Goal: Task Accomplishment & Management: Use online tool/utility

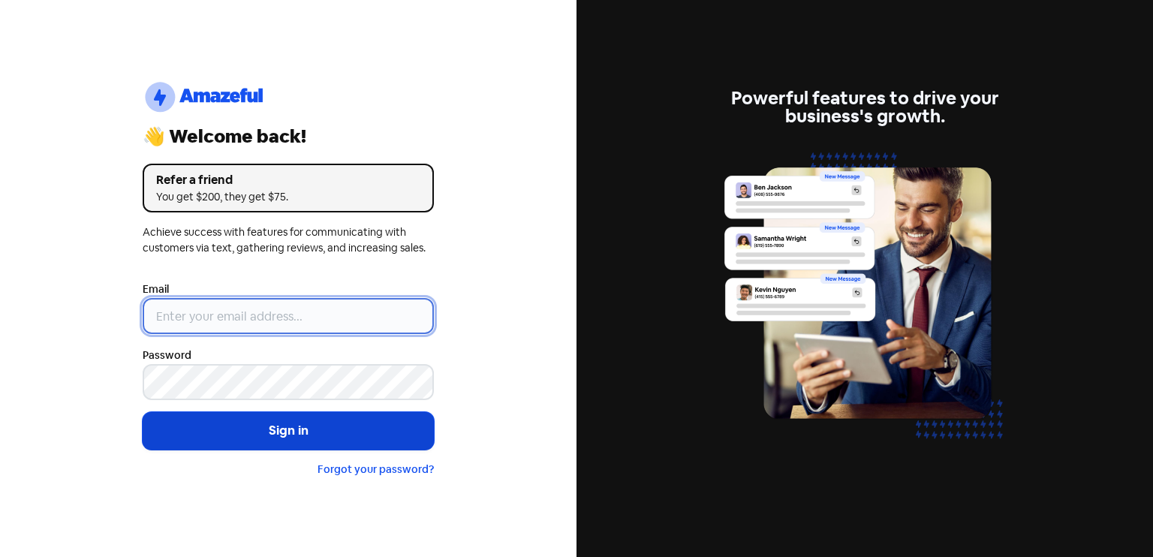
type input "[EMAIL_ADDRESS][DOMAIN_NAME]"
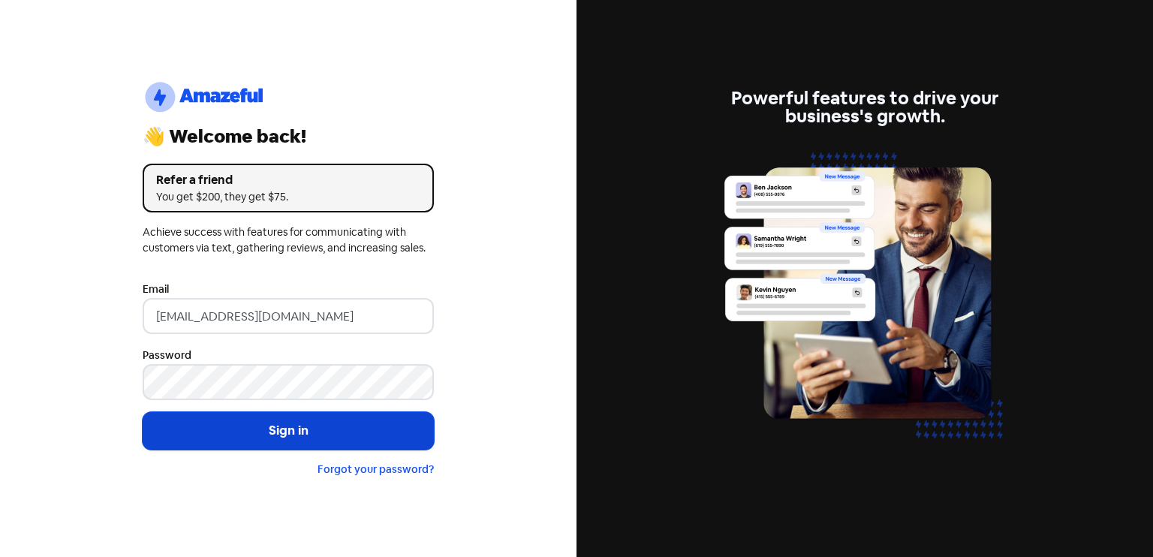
click at [264, 432] on button "Sign in" at bounding box center [288, 431] width 291 height 38
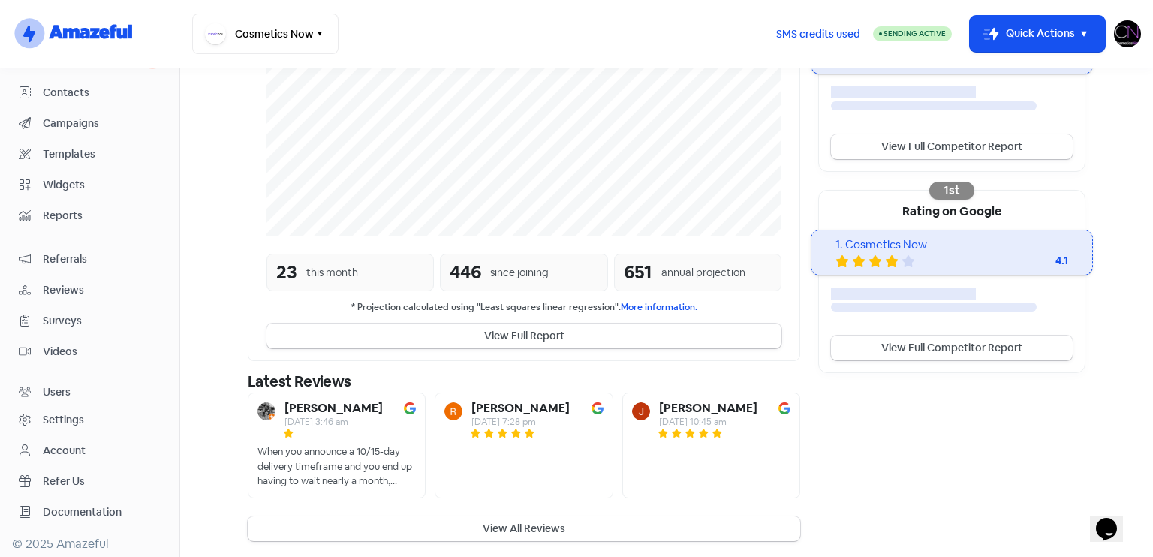
scroll to position [363, 0]
click at [83, 285] on span "Reviews" at bounding box center [102, 290] width 118 height 16
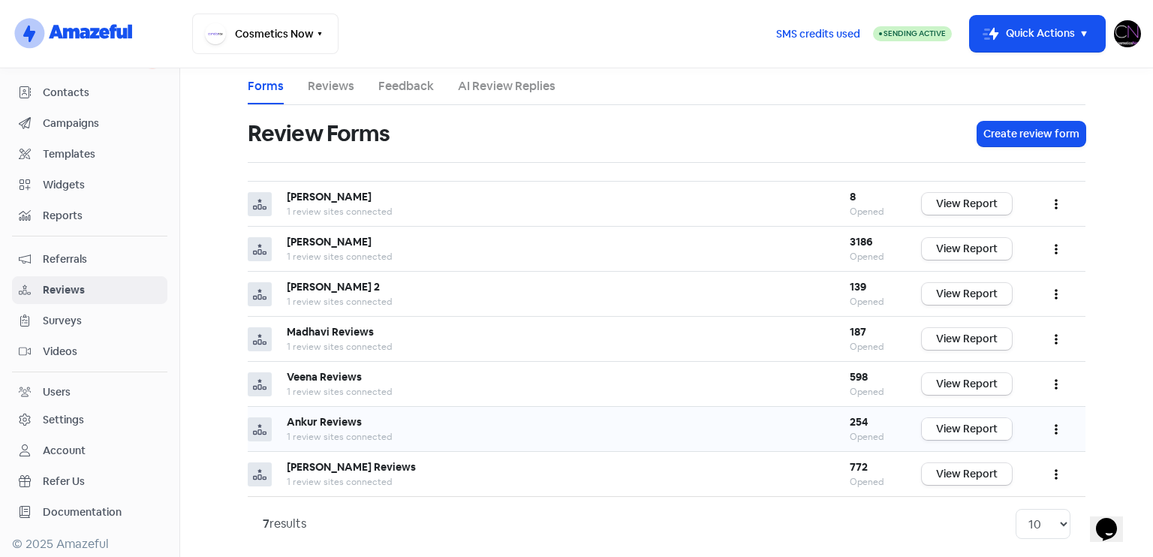
click at [979, 429] on link "View Report" at bounding box center [967, 429] width 90 height 22
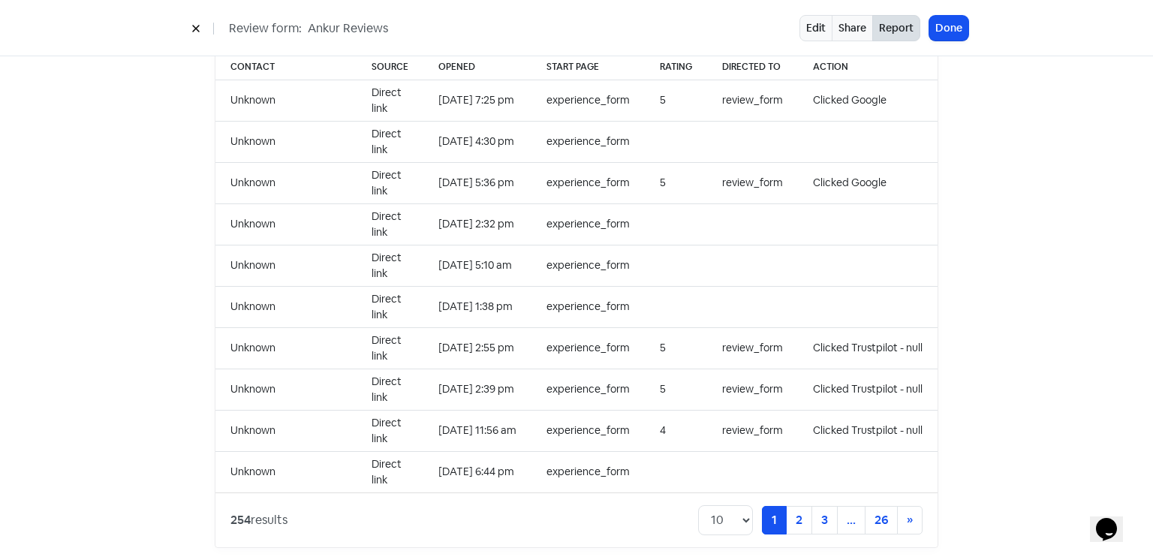
scroll to position [1543, 0]
click at [795, 504] on link "2" at bounding box center [799, 518] width 26 height 29
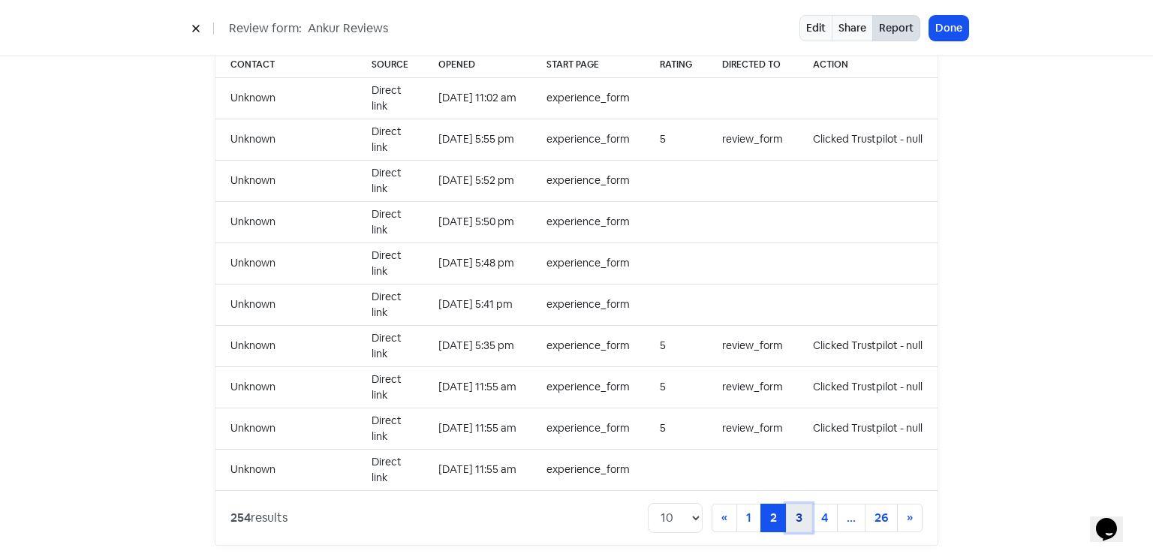
click at [790, 508] on link "3" at bounding box center [799, 518] width 26 height 29
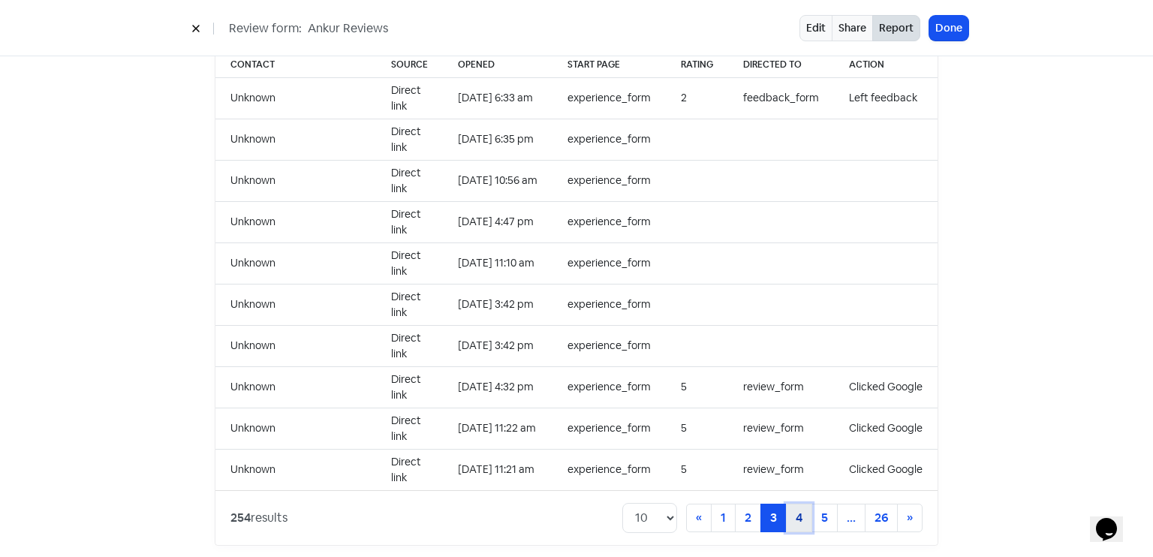
click at [793, 505] on link "4" at bounding box center [799, 518] width 26 height 29
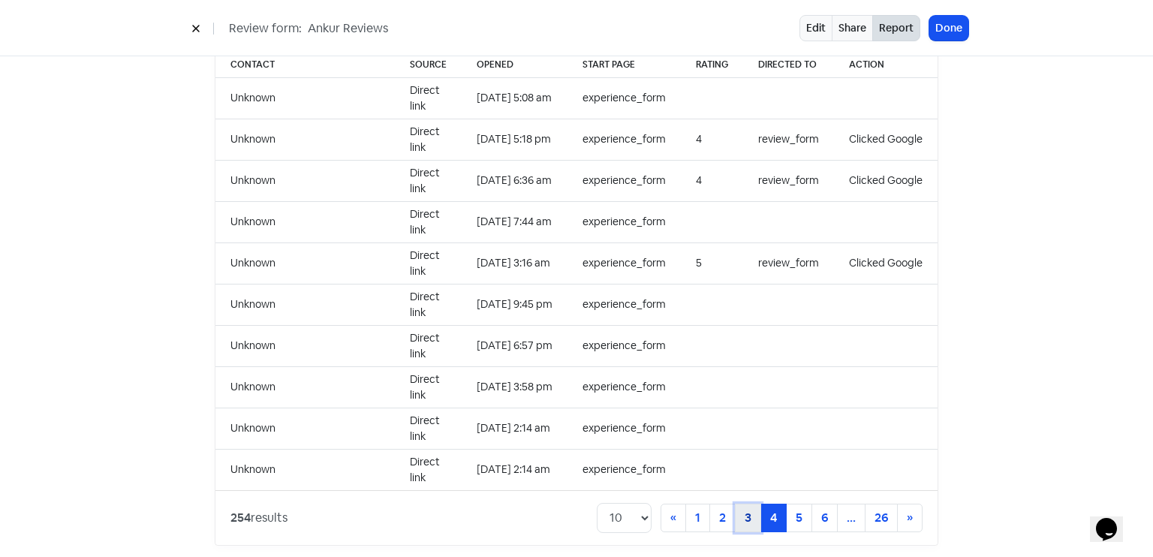
click at [743, 504] on link "3" at bounding box center [748, 518] width 26 height 29
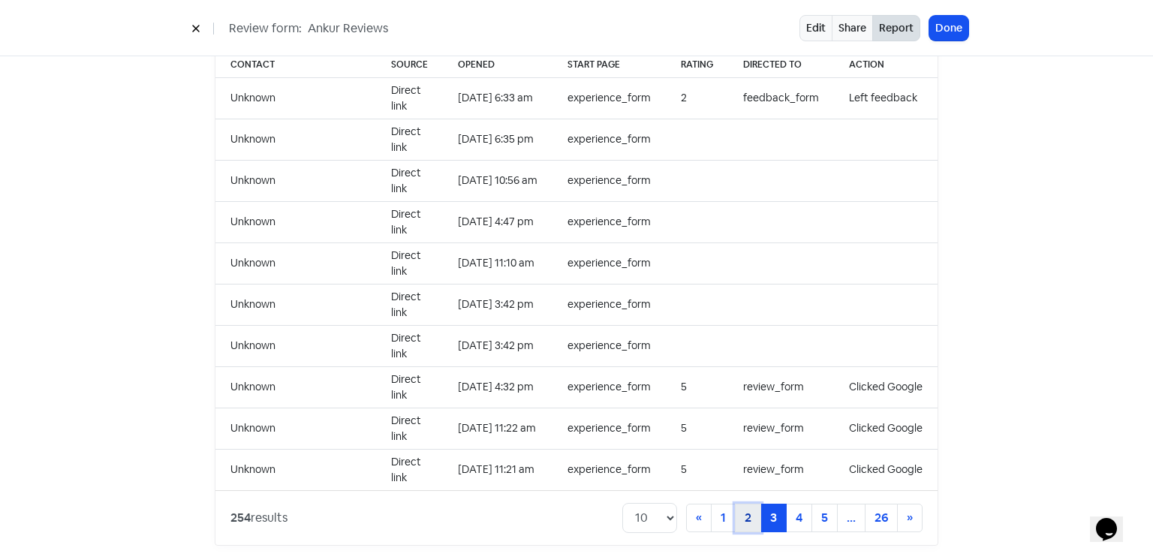
click at [755, 504] on link "2" at bounding box center [748, 518] width 26 height 29
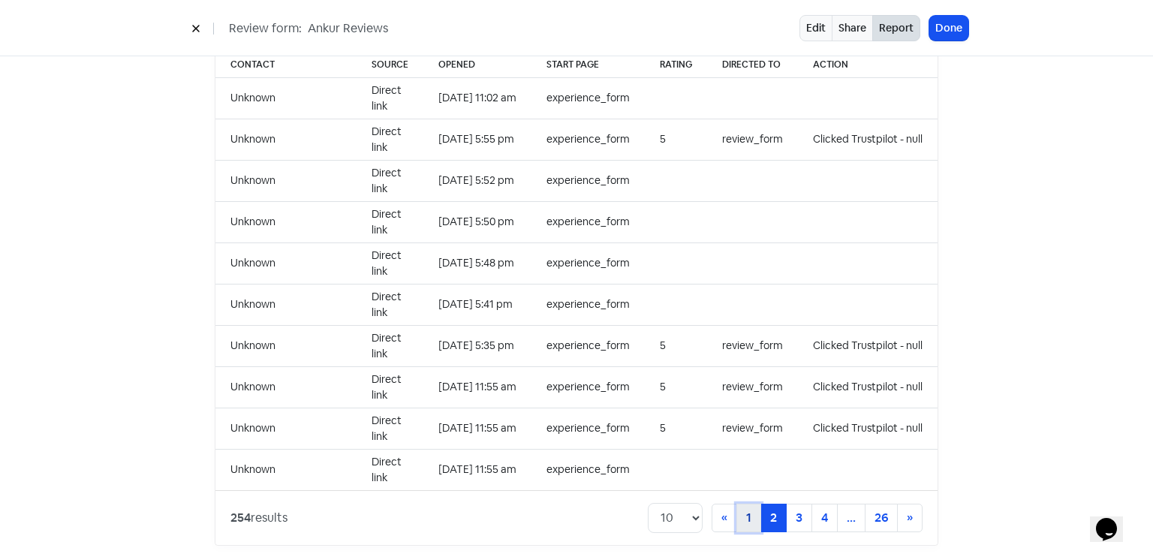
click at [737, 508] on link "1" at bounding box center [749, 518] width 25 height 29
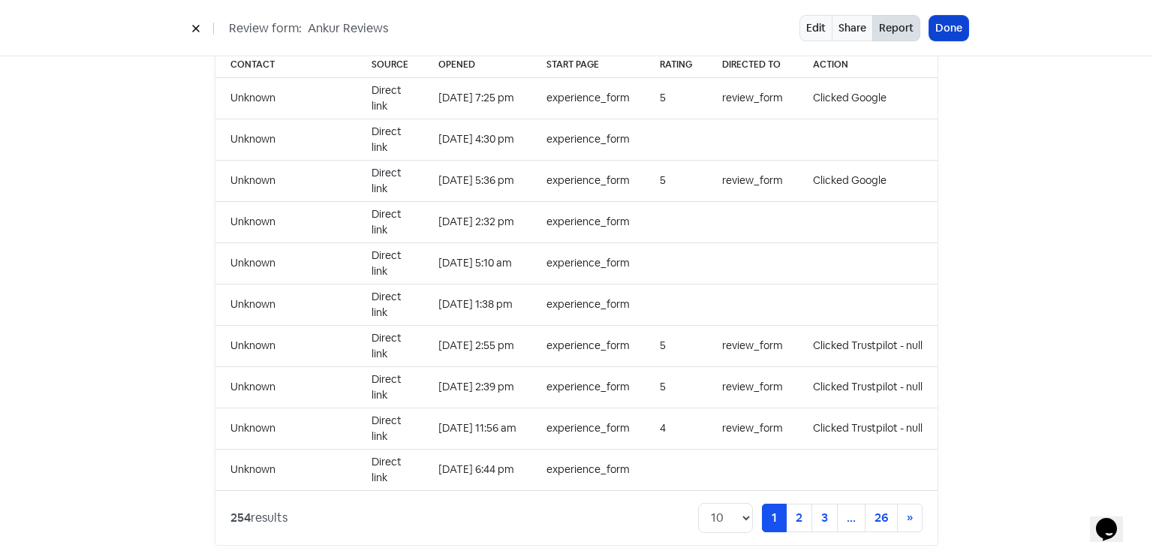
click at [953, 38] on button "Done" at bounding box center [948, 28] width 39 height 25
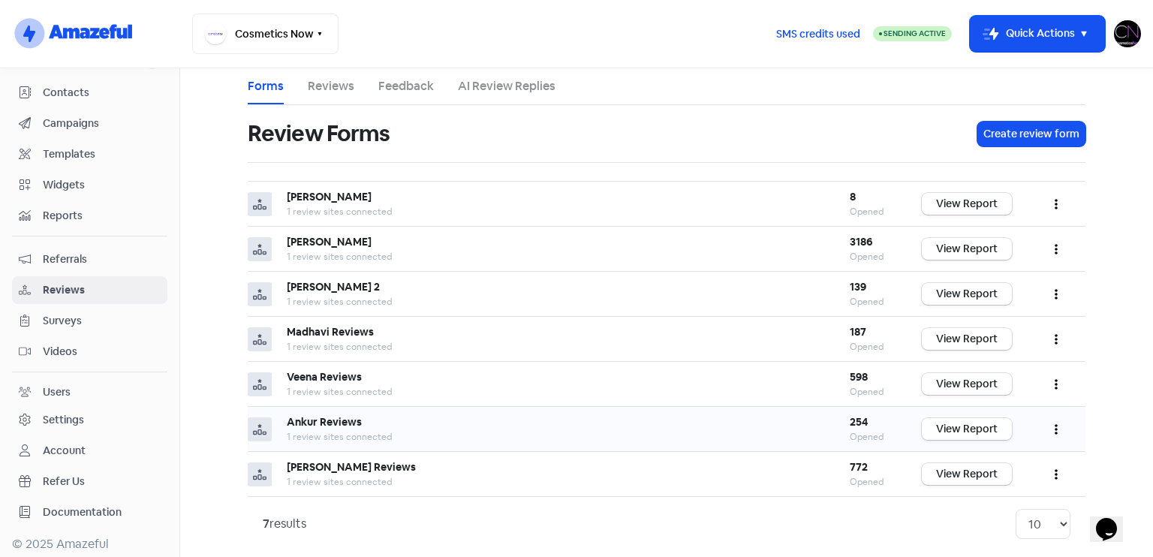
click at [1003, 435] on link "View Report" at bounding box center [967, 429] width 90 height 22
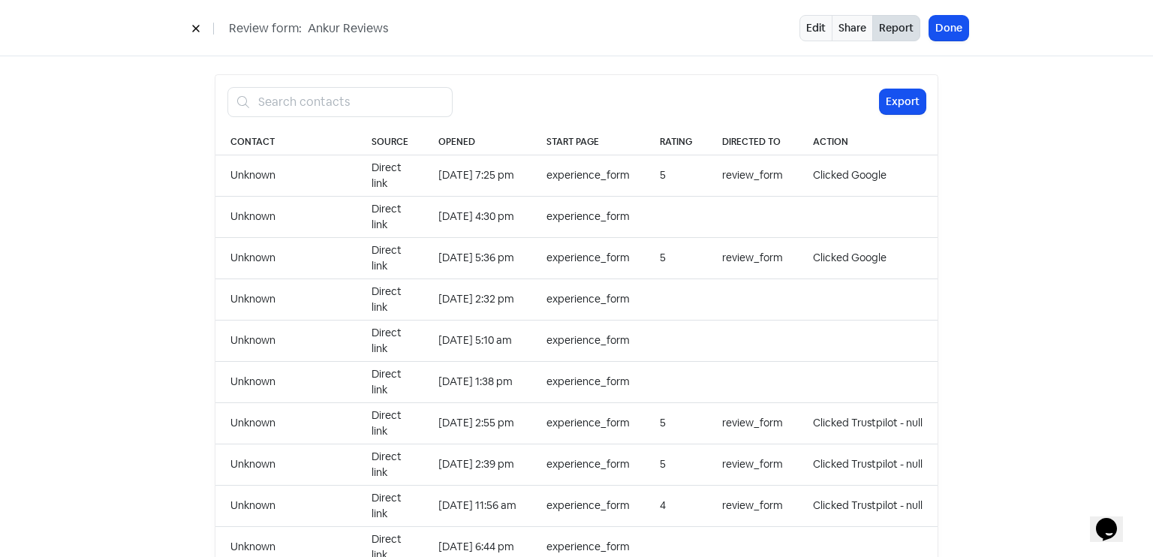
scroll to position [1543, 0]
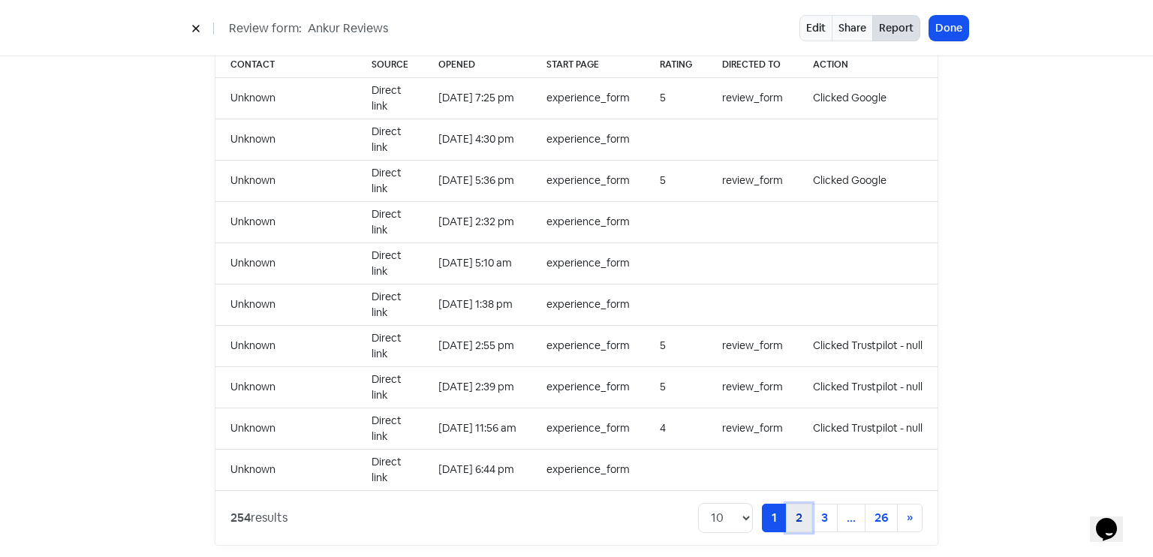
click at [793, 504] on link "2" at bounding box center [799, 518] width 26 height 29
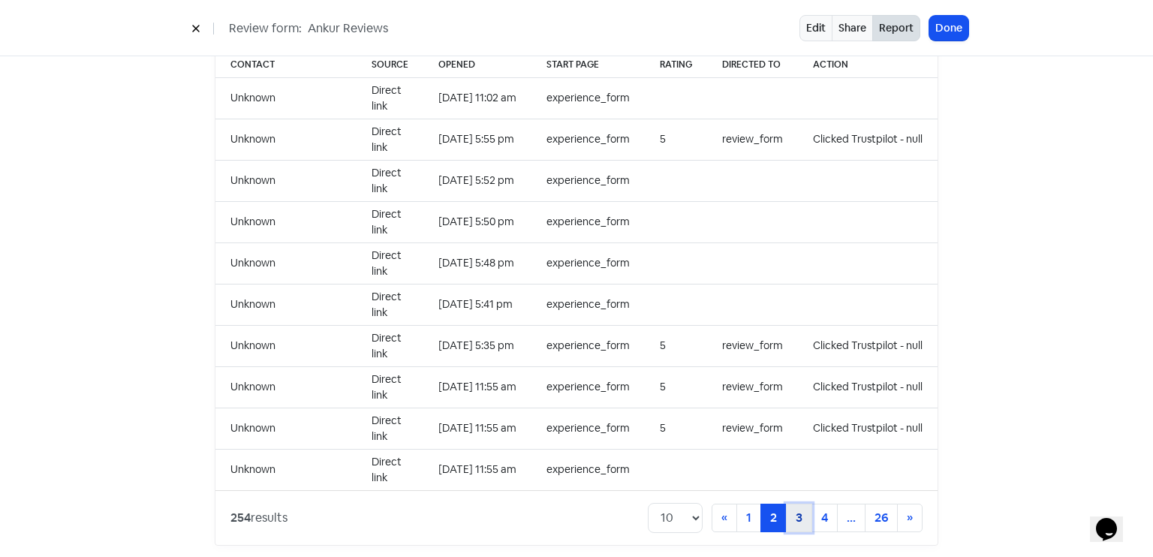
click at [800, 504] on link "3" at bounding box center [799, 518] width 26 height 29
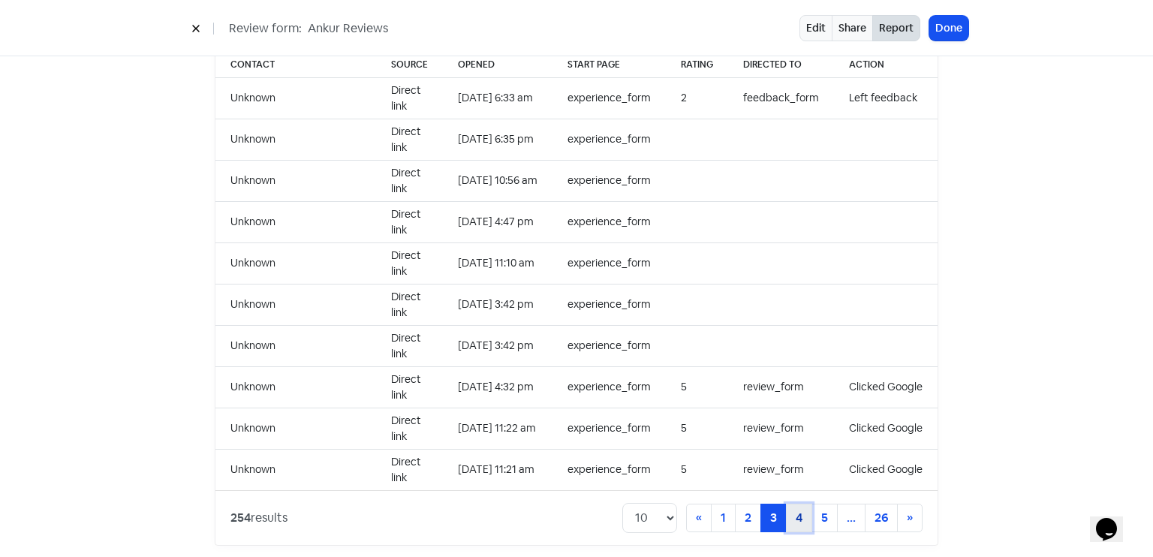
click at [793, 504] on link "4" at bounding box center [799, 518] width 26 height 29
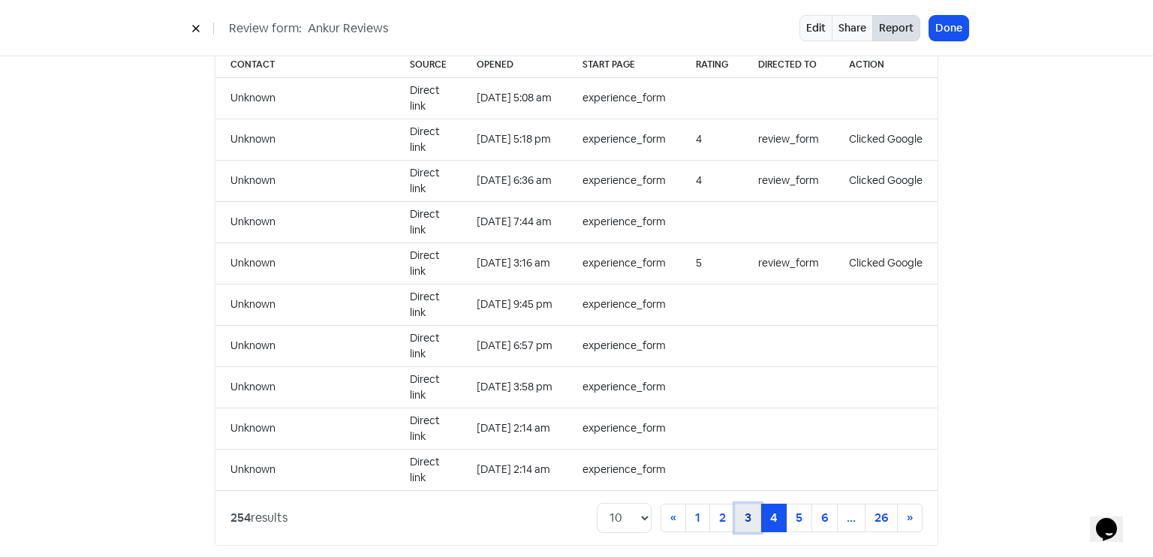
click at [735, 505] on link "3" at bounding box center [748, 518] width 26 height 29
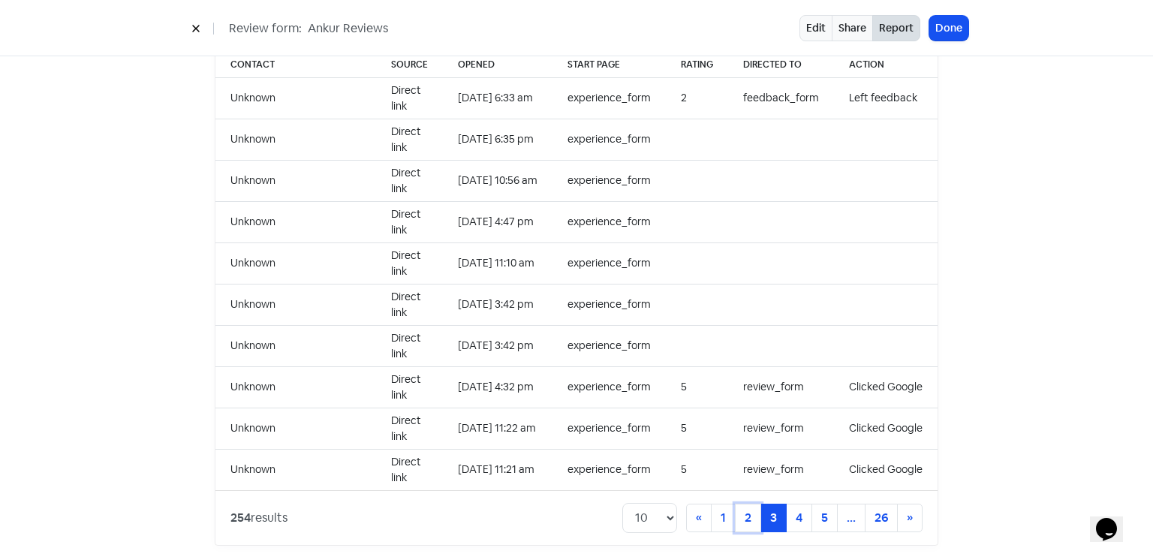
click at [735, 505] on link "2" at bounding box center [748, 518] width 26 height 29
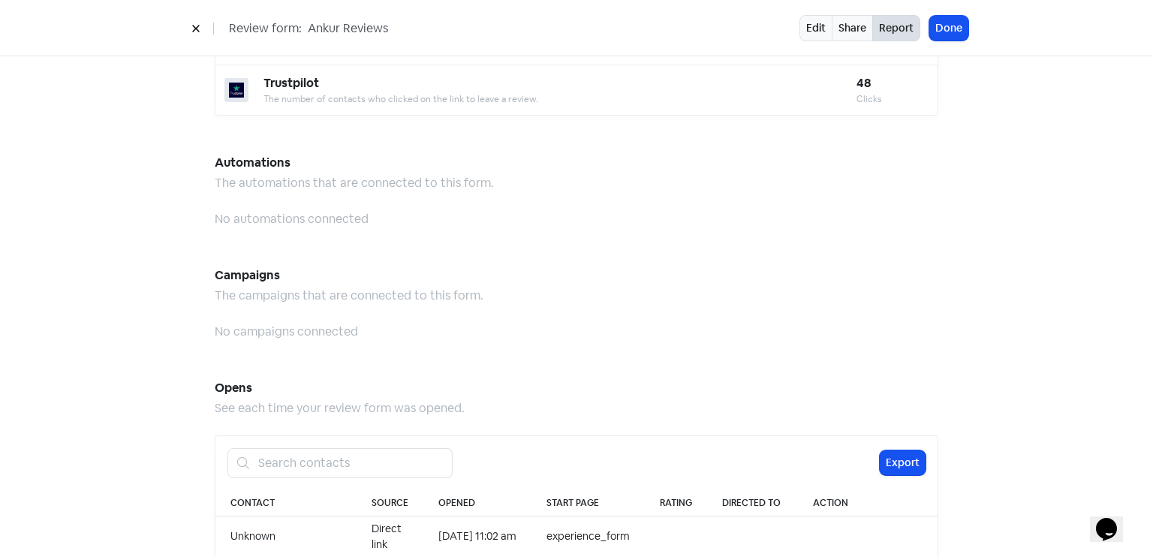
scroll to position [1543, 0]
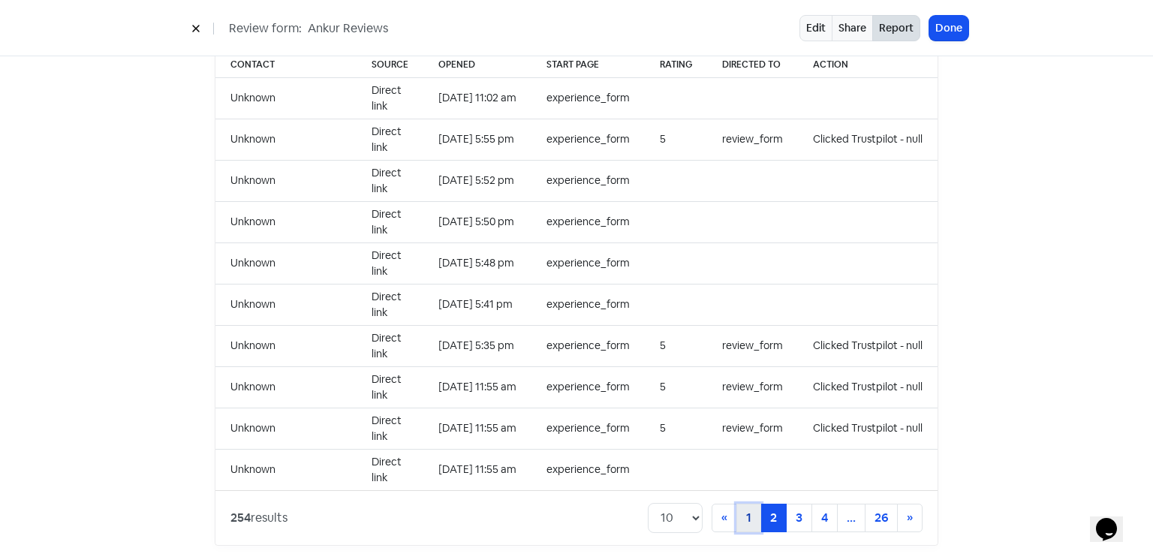
click at [740, 511] on link "1" at bounding box center [749, 518] width 25 height 29
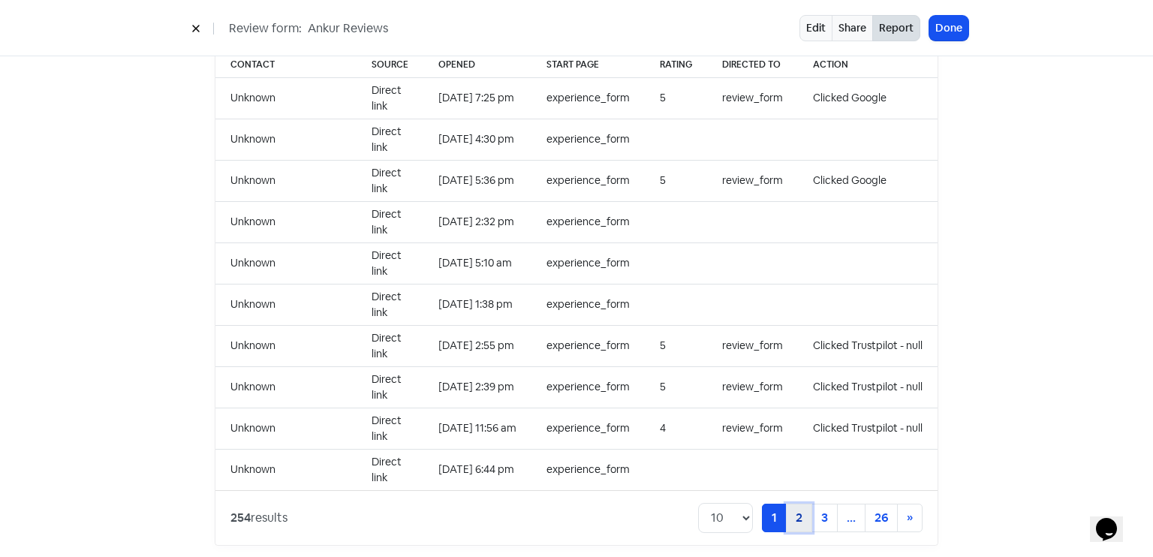
click at [801, 504] on link "2" at bounding box center [799, 518] width 26 height 29
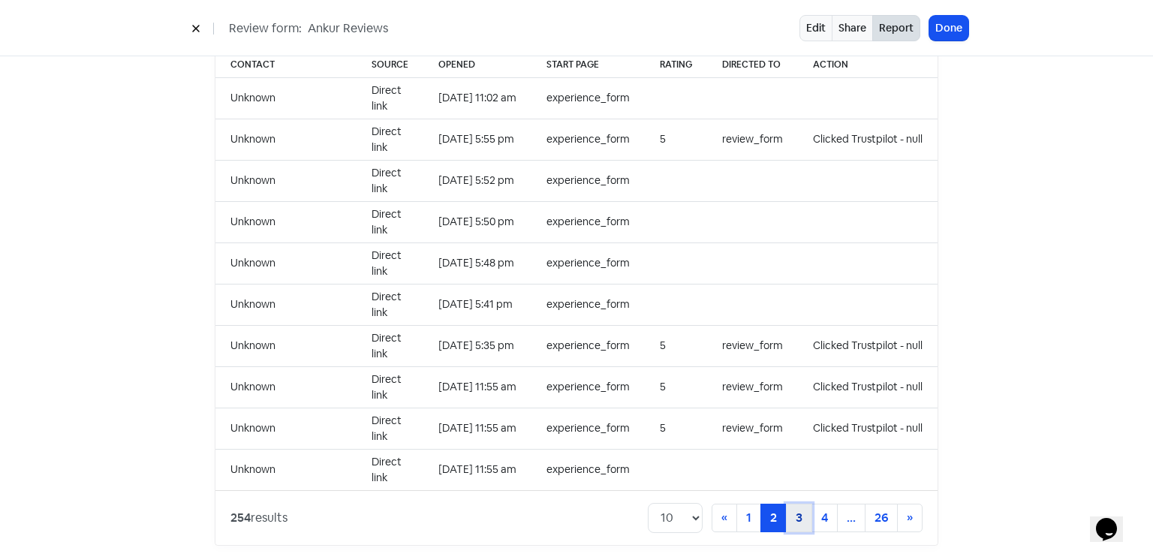
click at [796, 504] on link "3" at bounding box center [799, 518] width 26 height 29
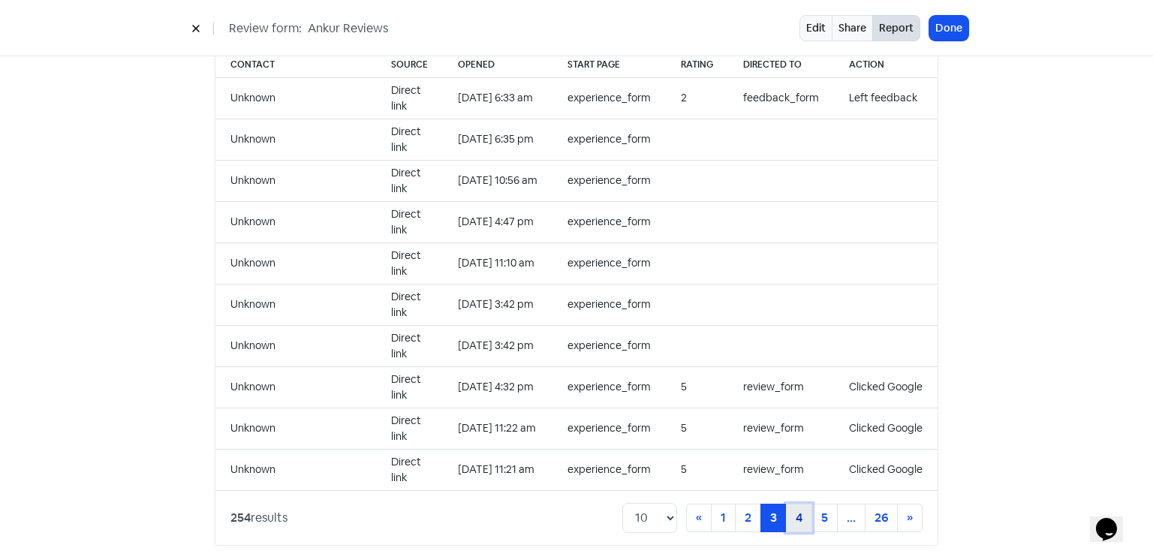
click at [798, 504] on link "4" at bounding box center [799, 518] width 26 height 29
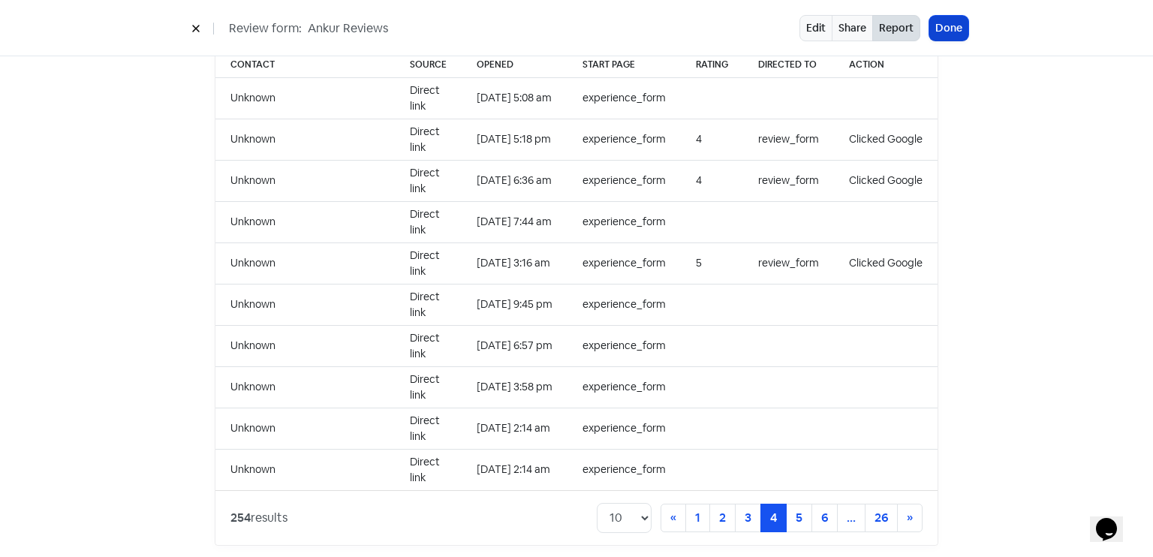
click at [953, 23] on button "Done" at bounding box center [948, 28] width 39 height 25
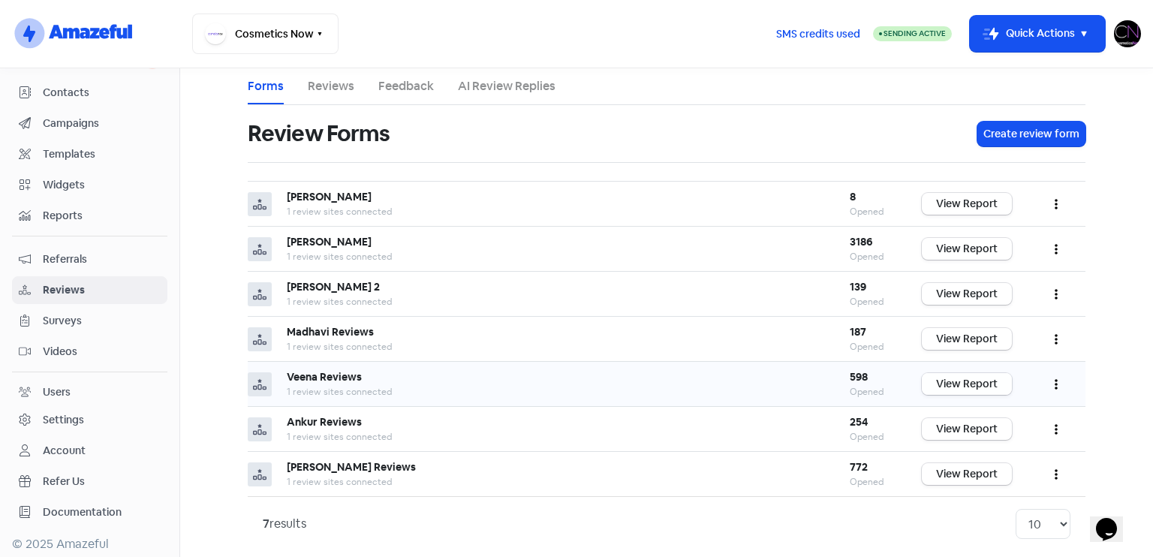
click at [944, 376] on link "View Report" at bounding box center [967, 384] width 90 height 22
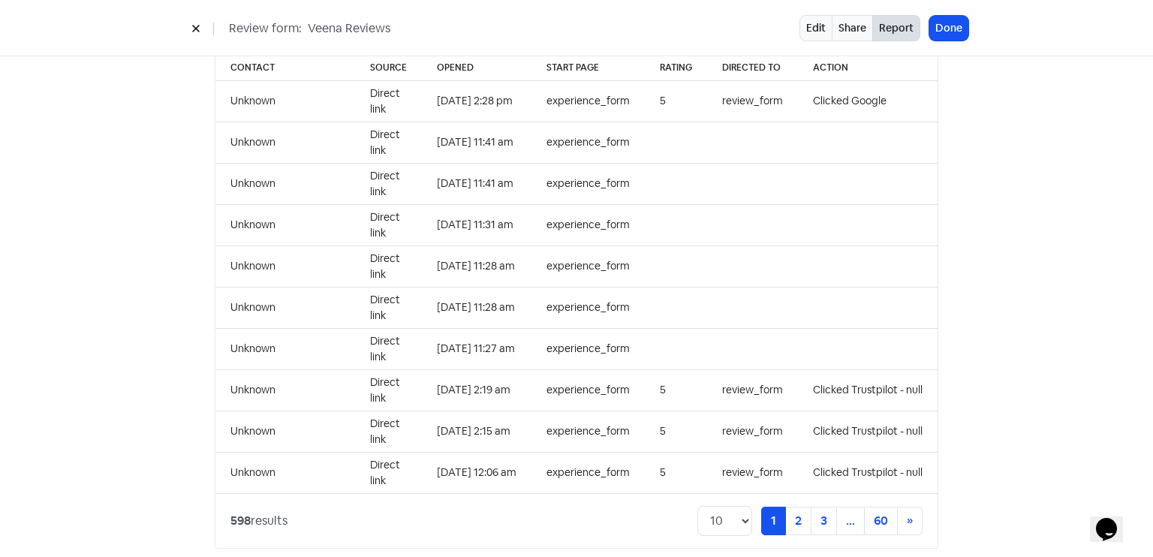
scroll to position [1543, 0]
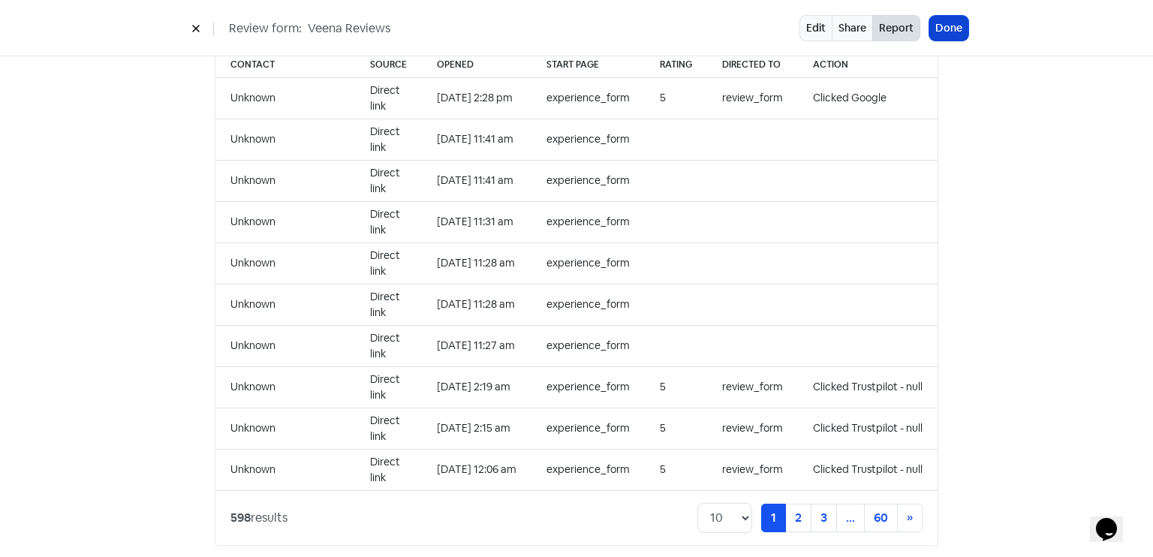
click at [961, 32] on button "Done" at bounding box center [948, 28] width 39 height 25
